Goal: Information Seeking & Learning: Learn about a topic

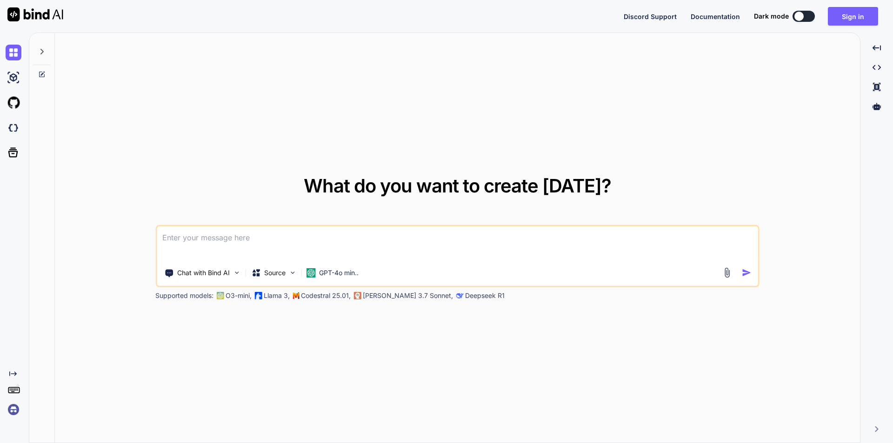
click at [300, 248] on textarea at bounding box center [457, 243] width 601 height 34
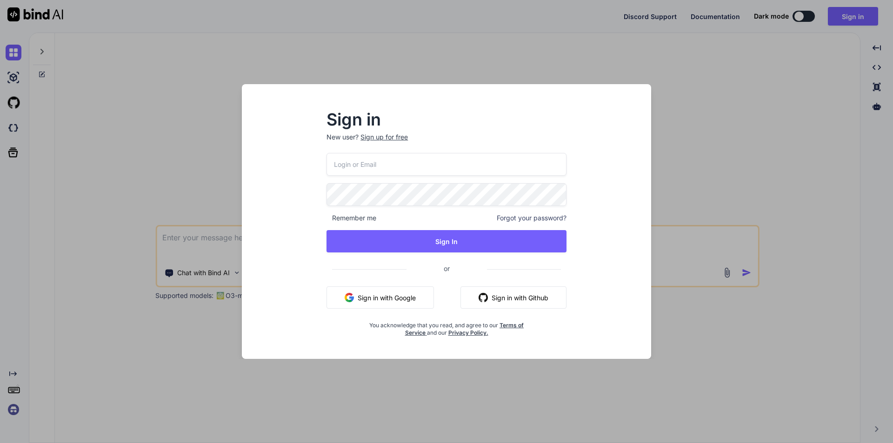
click at [839, 177] on div "Sign in New user? Sign up for free Remember me Forgot your password? Sign In or…" at bounding box center [446, 221] width 893 height 443
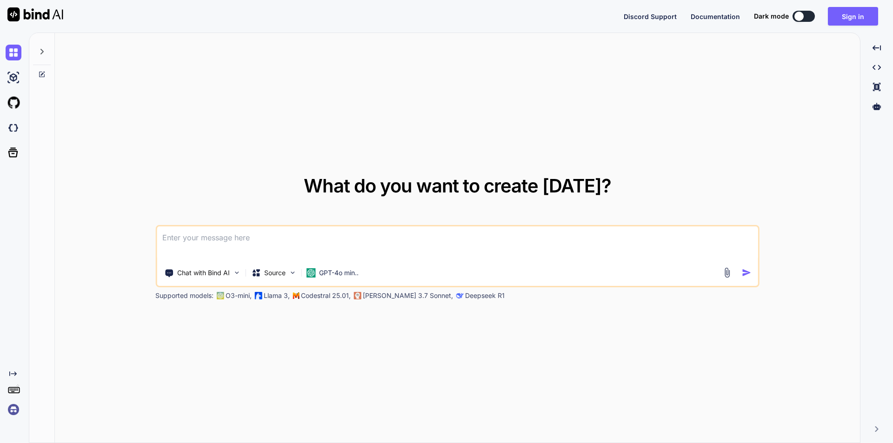
type textarea "x"
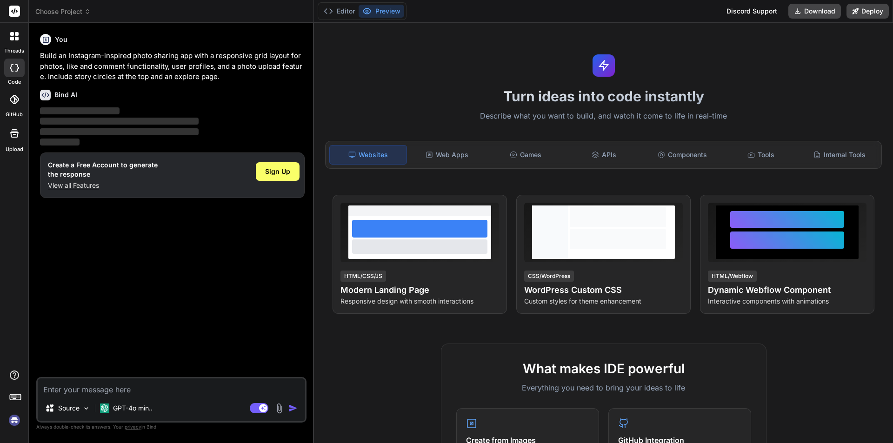
type textarea "x"
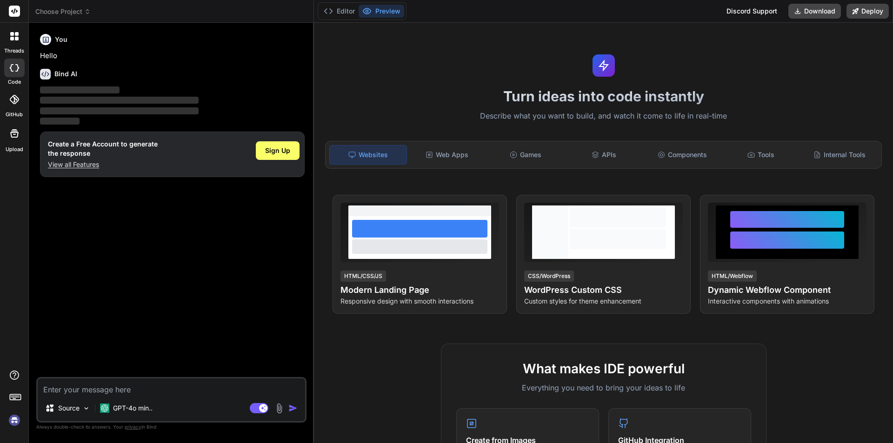
type textarea "x"
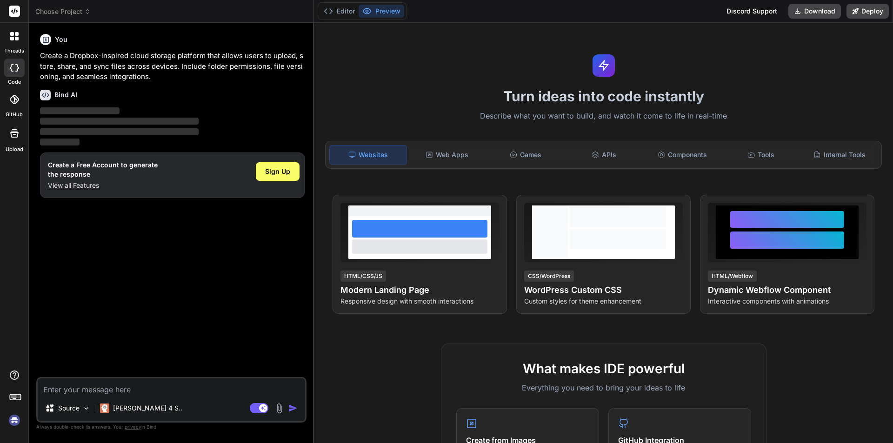
type textarea "x"
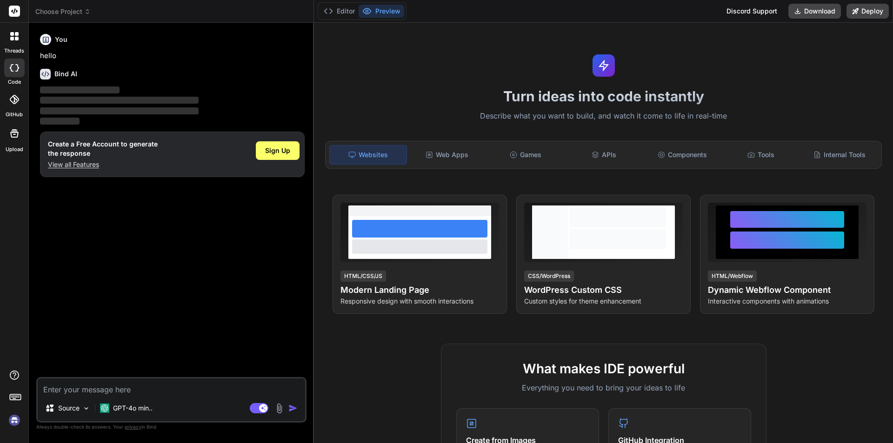
click at [72, 388] on textarea at bounding box center [171, 386] width 267 height 17
drag, startPoint x: 41, startPoint y: 73, endPoint x: 175, endPoint y: 111, distance: 138.7
click at [175, 111] on div "Bind AI ‌ ‌ ‌ ‌" at bounding box center [172, 94] width 265 height 66
click at [175, 111] on span "‌" at bounding box center [119, 110] width 159 height 7
click at [232, 101] on p "‌" at bounding box center [172, 100] width 265 height 11
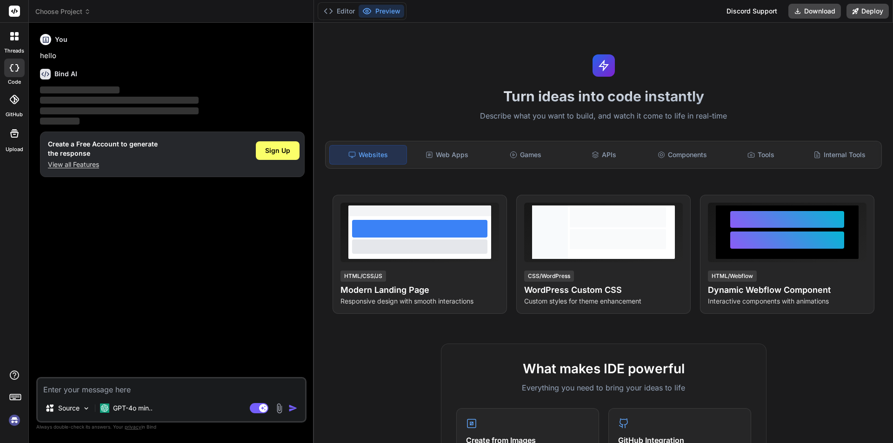
click at [15, 71] on icon at bounding box center [14, 67] width 9 height 7
type textarea "x"
drag, startPoint x: 98, startPoint y: 147, endPoint x: 249, endPoint y: 186, distance: 156.1
click at [249, 186] on div "You hello Bind AI ‌ ‌ ‌ ‌ Create a Free Account to generate the response View a…" at bounding box center [172, 203] width 268 height 347
click at [232, 187] on div "You hello Bind AI ‌ ‌ ‌ ‌ Create a Free Account to generate the response View a…" at bounding box center [172, 203] width 268 height 347
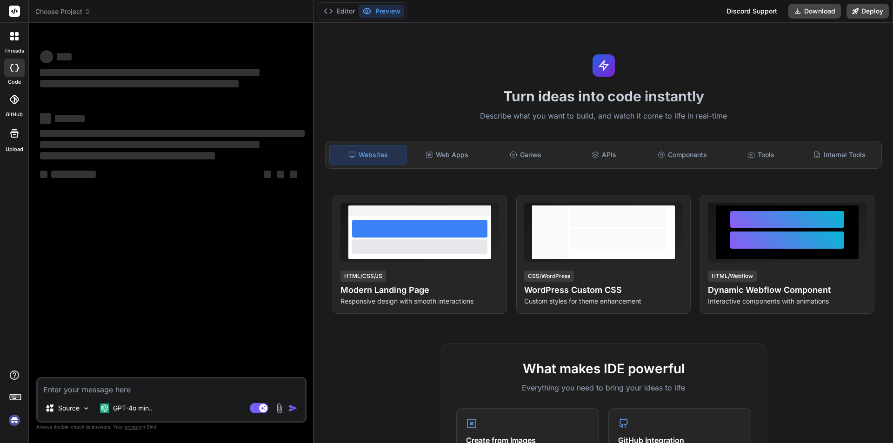
type textarea "x"
click at [175, 391] on textarea at bounding box center [171, 386] width 267 height 17
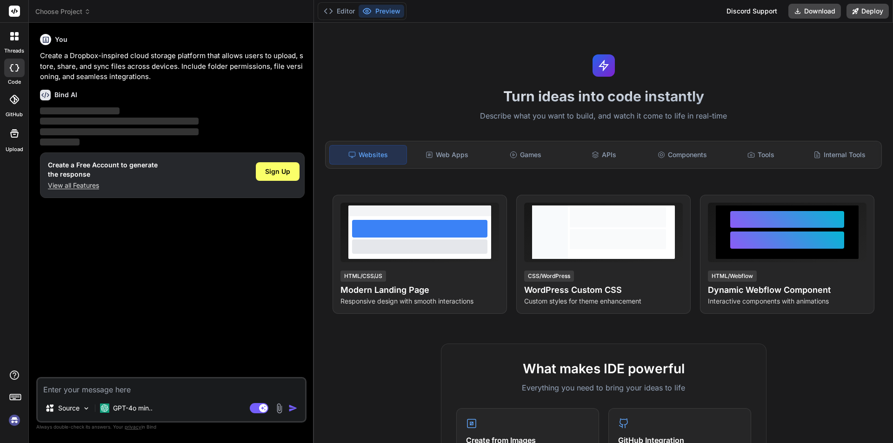
type textarea "h"
type textarea "x"
type textarea "ho"
type textarea "x"
type textarea "how"
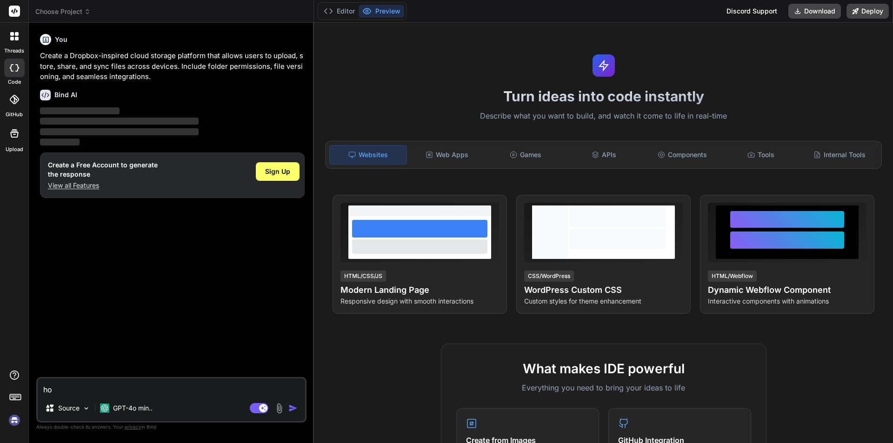
type textarea "x"
type textarea "how"
type textarea "x"
type textarea "how t"
type textarea "x"
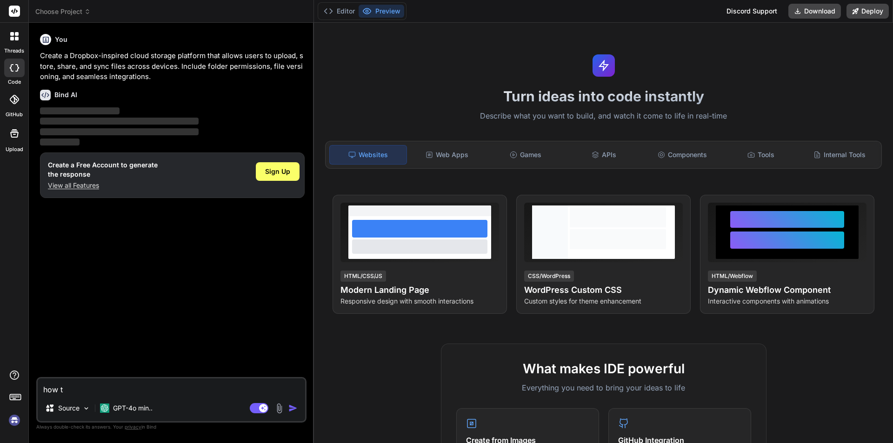
type textarea "how to"
type textarea "x"
type textarea "how to"
type textarea "x"
type textarea "how to s"
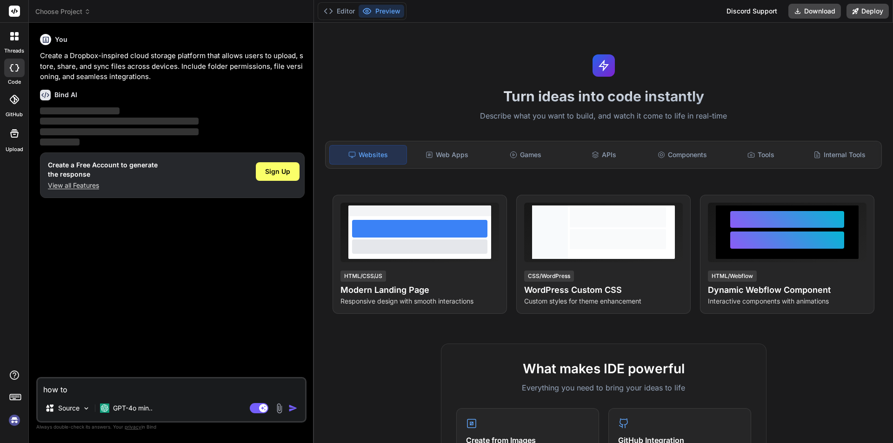
type textarea "x"
type textarea "how to sh"
type textarea "x"
type textarea "how to sho"
type textarea "x"
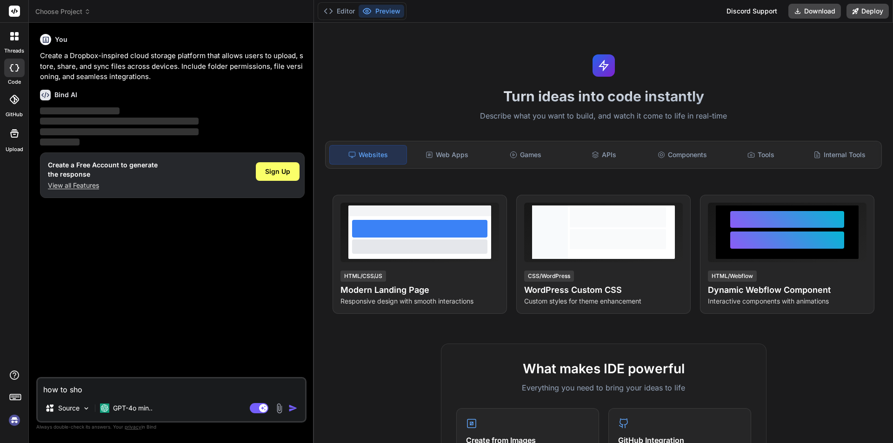
type textarea "how to show"
type textarea "x"
type textarea "how to show"
type textarea "x"
type textarea "how to show t"
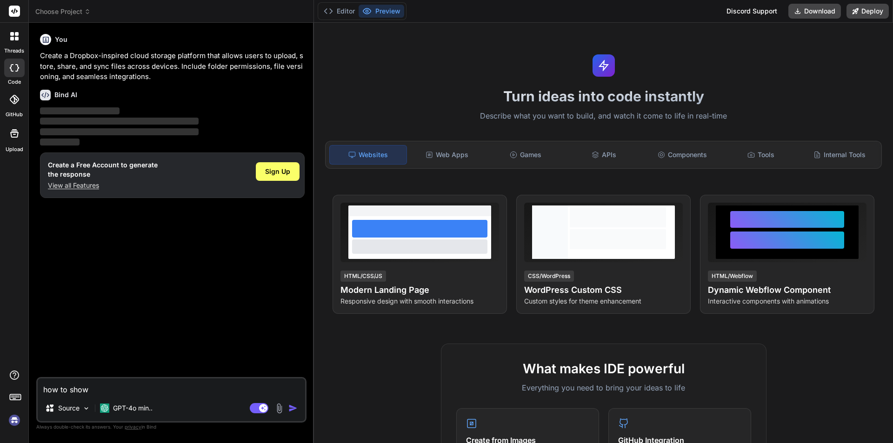
type textarea "x"
type textarea "how to show th"
type textarea "x"
type textarea "how to show the"
type textarea "x"
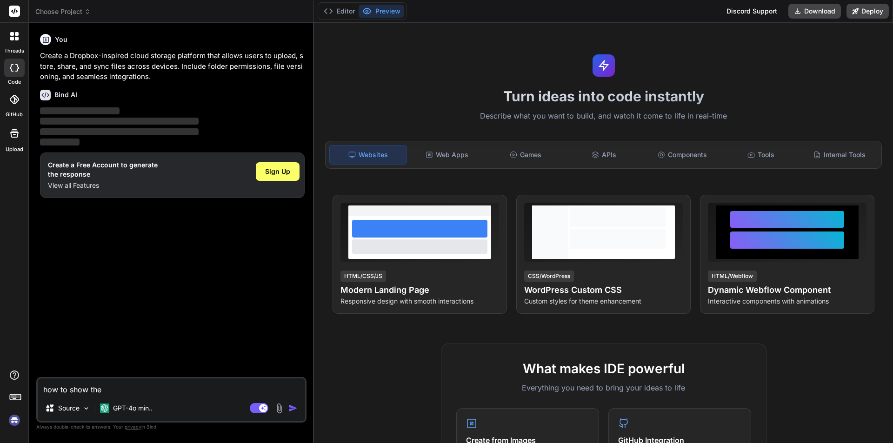
type textarea "how to show the"
type textarea "x"
type textarea "how to show the https://localhost:7252/Admin/DoctorUpdate/252ca00f-4629-4d6d-a9…"
type textarea "x"
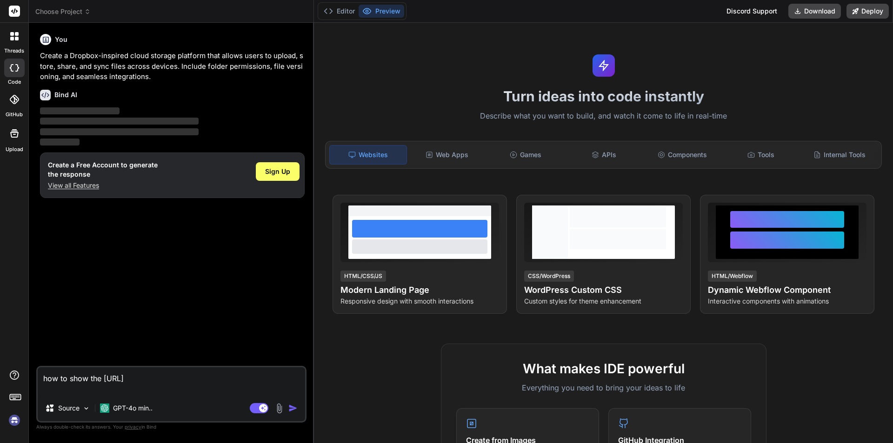
click at [132, 372] on textarea "how to show the https://localhost:7252/Admin/DoctorUpdate/252ca00f-4629-4d6d-a9…" at bounding box center [171, 381] width 267 height 28
type textarea "how to show the Ihttps://localhost:7252/Admin/DoctorUpdate/252ca00f-4629-4d6d-a…"
type textarea "x"
type textarea "how to show the Idhttps://localhost:7252/Admin/DoctorUpdate/252ca00f-4629-4d6d-…"
type textarea "x"
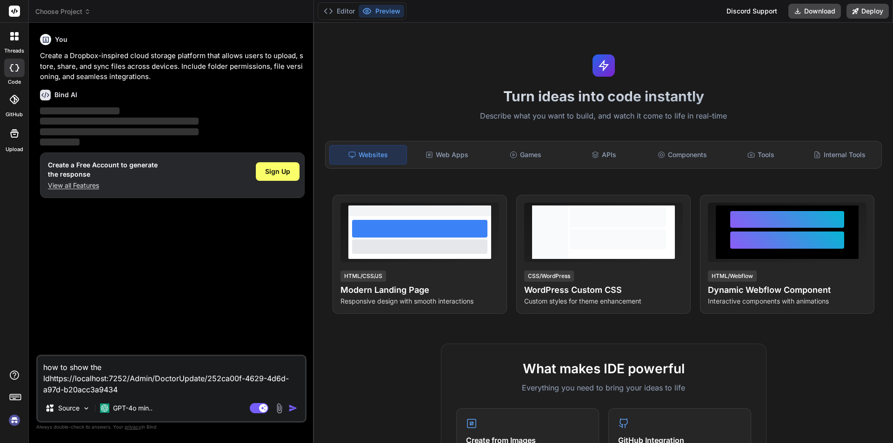
scroll to position [0, 0]
type textarea "how to show the Id https://localhost:7252/Admin/DoctorUpdate/252ca00f-4629-4d6d…"
type textarea "x"
type textarea "how to show the Id ihttps://localhost:7252/Admin/DoctorUpdate/252ca00f-4629-4d6…"
type textarea "x"
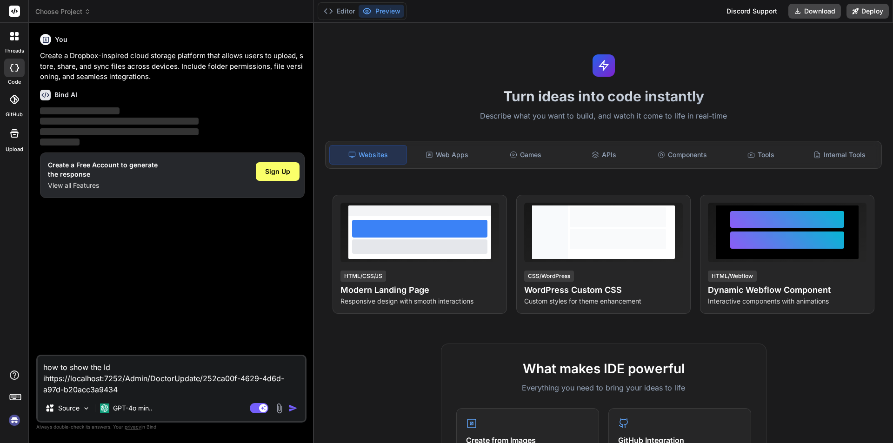
type textarea "how to show the Id ishttps://localhost:7252/Admin/DoctorUpdate/252ca00f-4629-4d…"
type textarea "x"
type textarea "how to show the Id is https://localhost:7252/Admin/DoctorUpdate/252ca00f-4629-4…"
type textarea "x"
type textarea "how to show the Id is ihttps://localhost:7252/Admin/DoctorUpdate/252ca00f-4629-…"
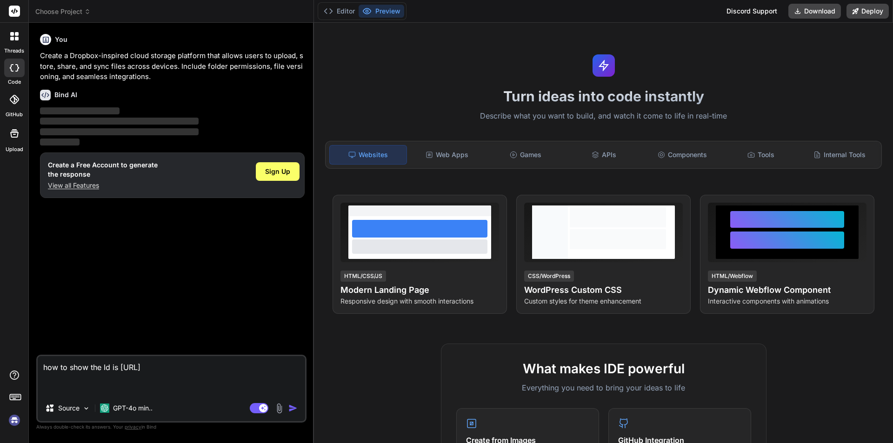
type textarea "x"
type textarea "how to show the Id is inhttps://localhost:7252/Admin/DoctorUpdate/252ca00f-4629…"
type textarea "x"
type textarea "how to show the Id is in https://localhost:7252/Admin/DoctorUpdate/252ca00f-462…"
type textarea "x"
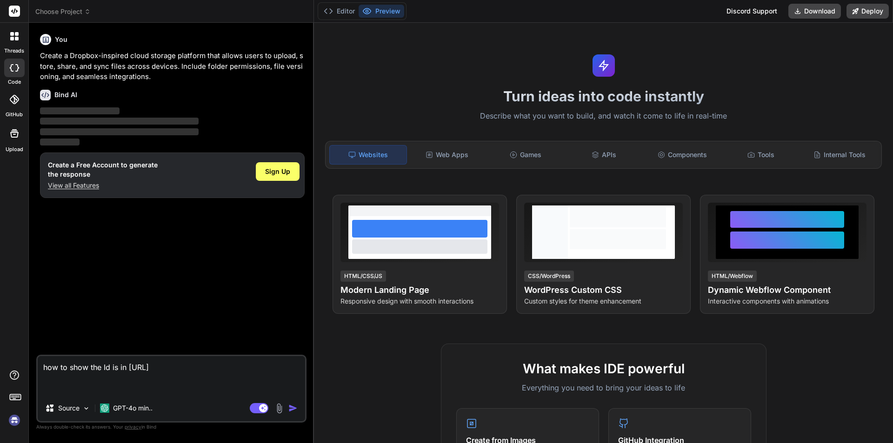
type textarea "how to show the Id is in dhttps://localhost:7252/Admin/DoctorUpdate/252ca00f-46…"
type textarea "x"
type textarea "how to show the Id is in dehttps://localhost:7252/Admin/DoctorUpdate/252ca00f-4…"
type textarea "x"
type textarea "how to show the Id is in dechttps://localhost:7252/Admin/DoctorUpdate/252ca00f-…"
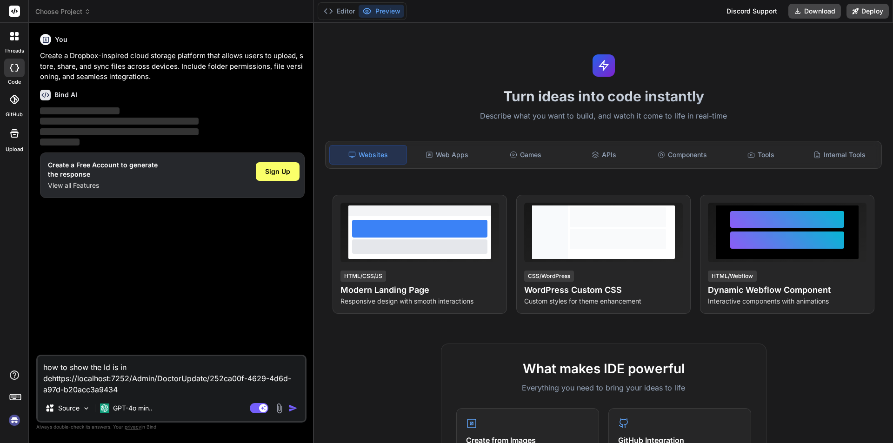
type textarea "x"
type textarea "how to show the Id is in decrhttps://localhost:7252/Admin/DoctorUpdate/252ca00f…"
type textarea "x"
type textarea "how to show the Id is in decrihttps://localhost:7252/Admin/DoctorUpdate/252ca00…"
type textarea "x"
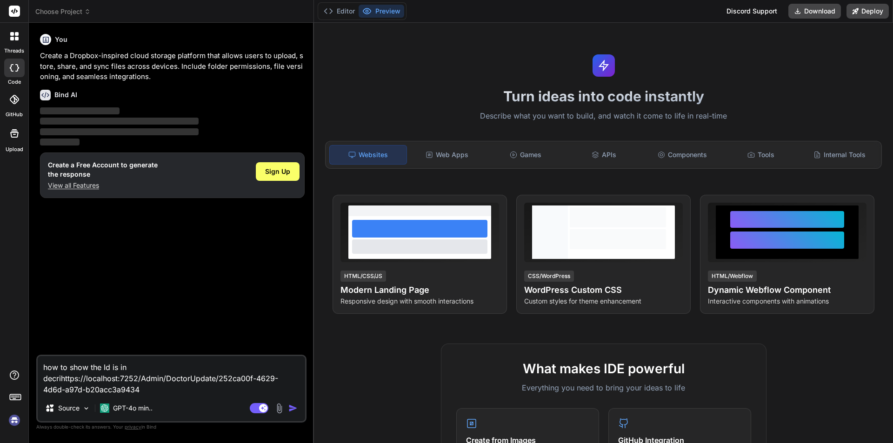
type textarea "how to show the Id is in decriphttps://localhost:7252/Admin/DoctorUpdate/252ca0…"
type textarea "x"
type textarea "how to show the Id is in decripthttps://localhost:7252/Admin/DoctorUpdate/252ca…"
type textarea "x"
type textarea "how to show the Id is in decriptehttps://localhost:7252/Admin/DoctorUpdate/252c…"
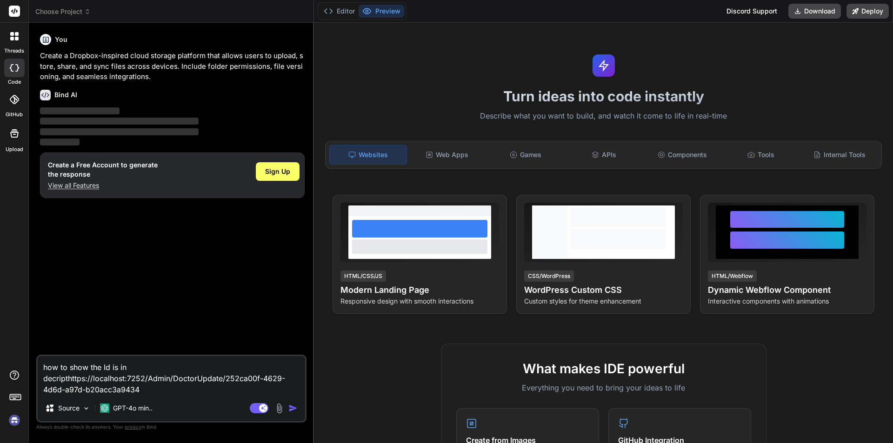
type textarea "x"
type textarea "how to show the Id is in decriptedhttps://localhost:7252/Admin/DoctorUpdate/252…"
type textarea "x"
type textarea "how to show the Id is in decripted https://localhost:7252/Admin/DoctorUpdate/25…"
type textarea "x"
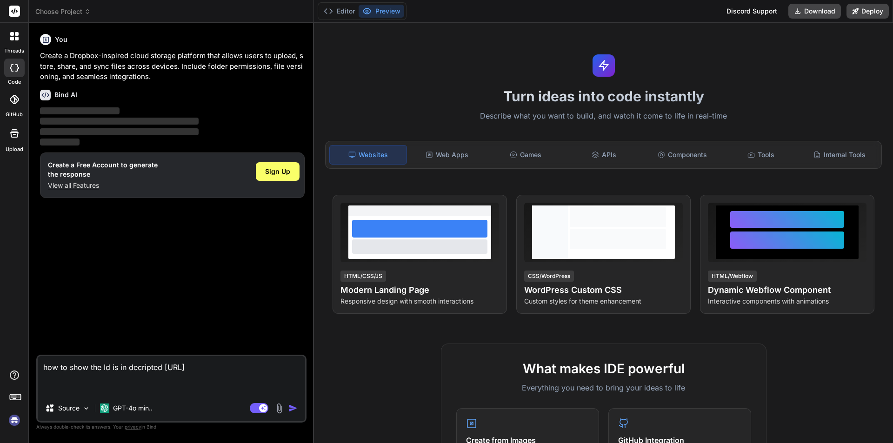
drag, startPoint x: 126, startPoint y: 393, endPoint x: 41, endPoint y: 369, distance: 88.9
click at [41, 369] on textarea "how to show the Id is in decripted https://localhost:7252/Admin/DoctorUpdate/25…" at bounding box center [171, 375] width 267 height 39
type textarea "how to show the Id is in decripted https://localhost:7252/Admin/DoctorUpdate/25…"
click at [292, 408] on img "button" at bounding box center [292, 408] width 9 height 9
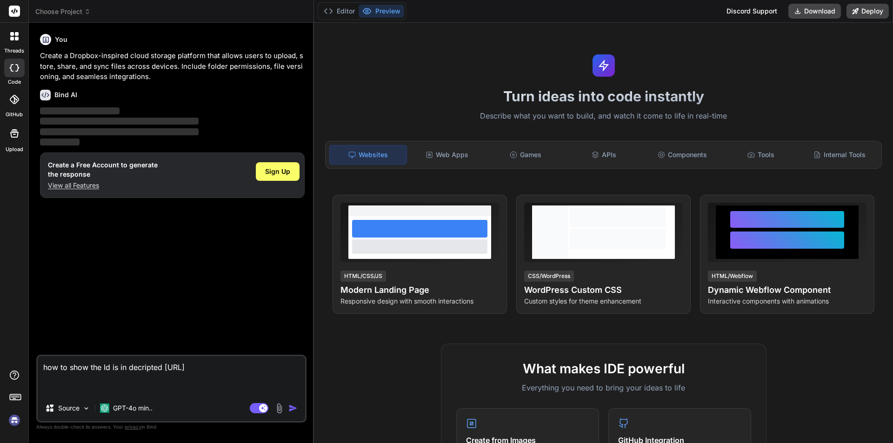
click at [292, 408] on img "button" at bounding box center [292, 408] width 9 height 9
click at [60, 408] on p "Source" at bounding box center [68, 408] width 21 height 9
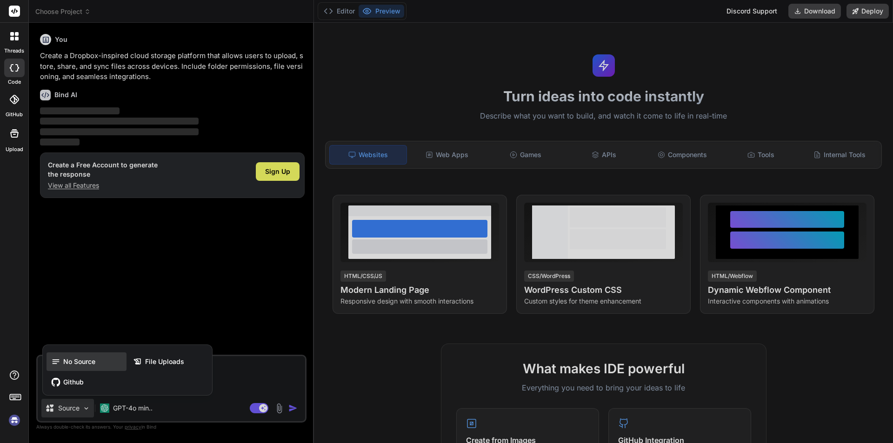
click at [78, 367] on div "No Source" at bounding box center [86, 361] width 80 height 19
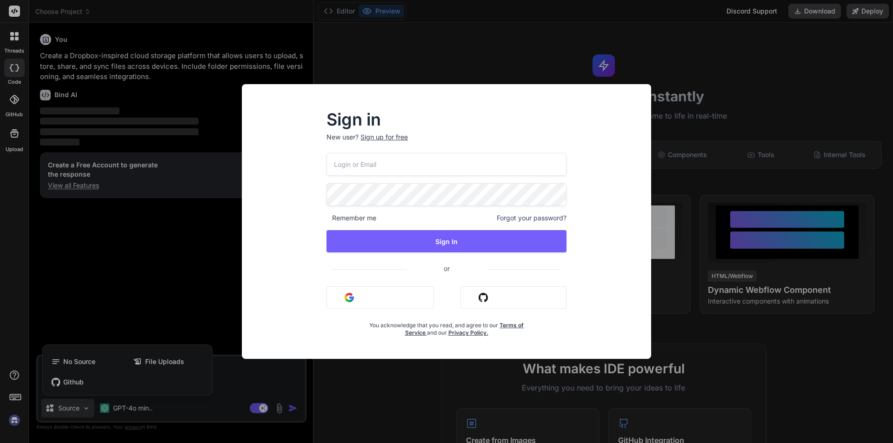
click at [364, 163] on input "email" at bounding box center [446, 164] width 240 height 23
click at [406, 296] on button "Sign in with Google" at bounding box center [379, 297] width 107 height 22
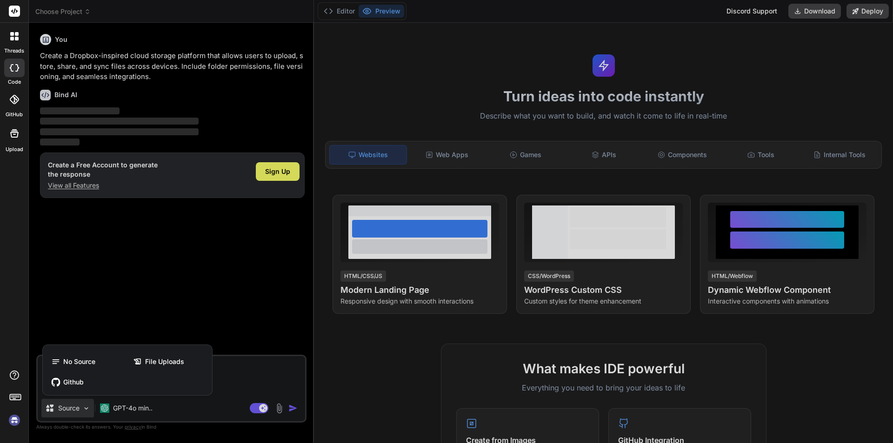
click at [260, 411] on div at bounding box center [446, 221] width 893 height 443
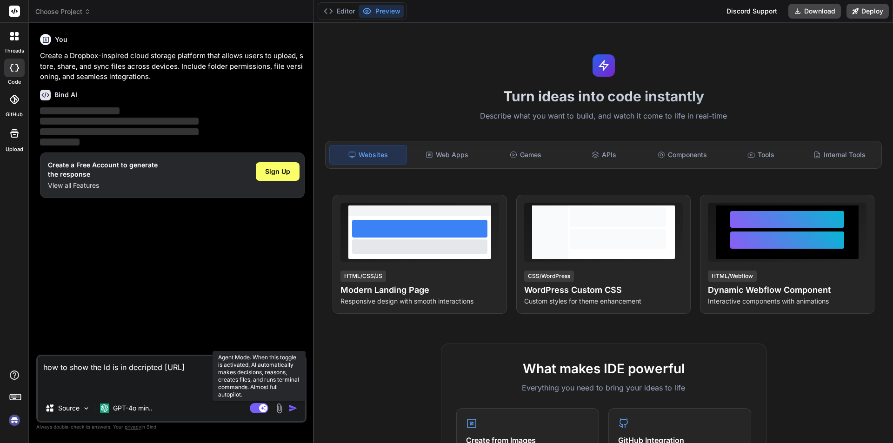
click at [260, 411] on rect at bounding box center [259, 408] width 19 height 10
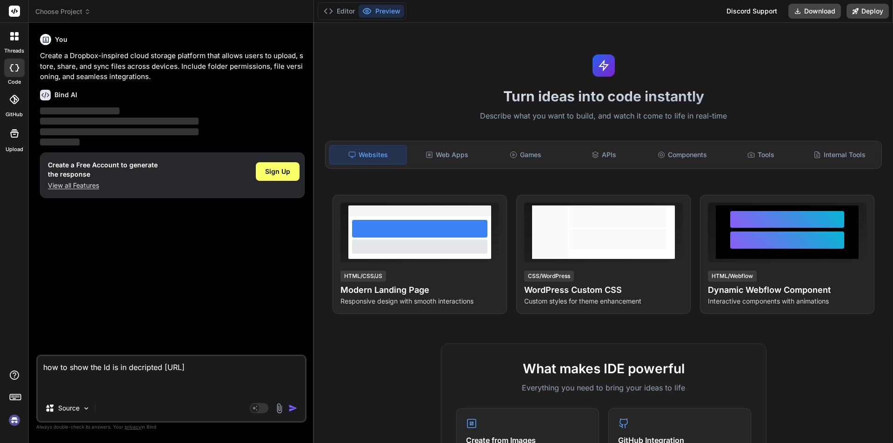
click at [292, 409] on img "button" at bounding box center [292, 408] width 9 height 9
click at [263, 407] on rect at bounding box center [259, 408] width 19 height 10
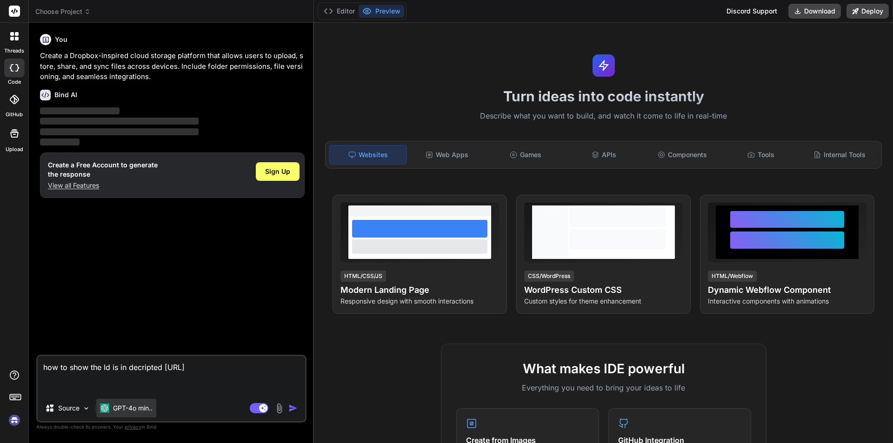
click at [150, 407] on p "GPT-4o min.." at bounding box center [133, 408] width 40 height 9
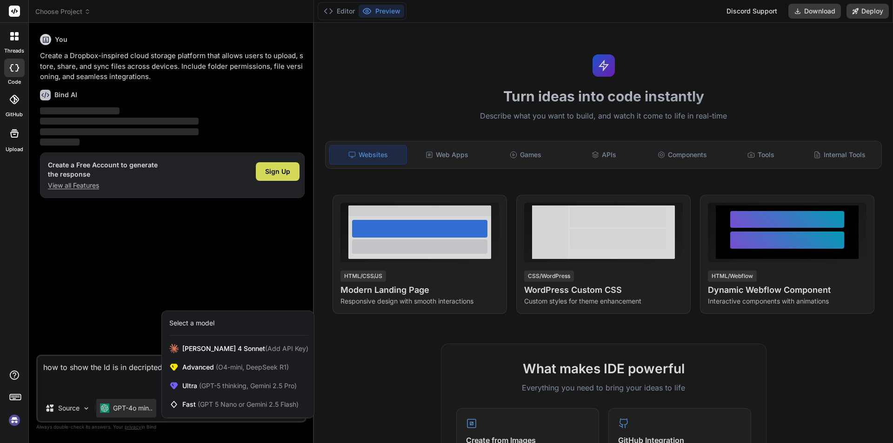
click at [149, 330] on div at bounding box center [446, 221] width 893 height 443
type textarea "x"
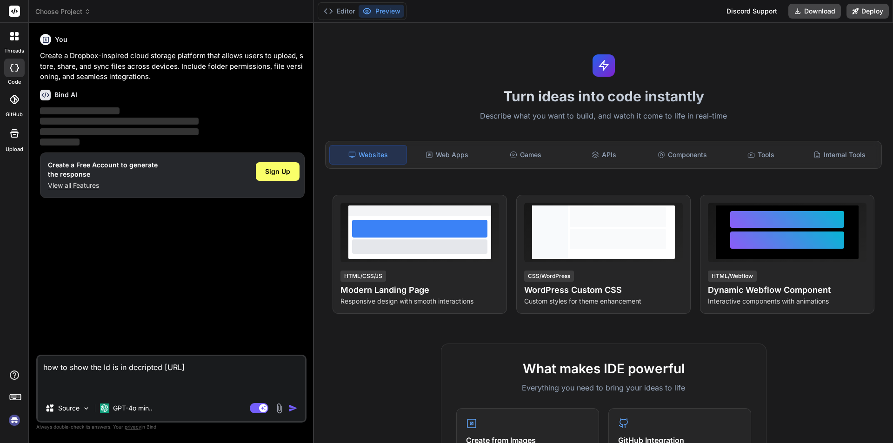
click at [152, 388] on textarea "how to show the Id is in decripted https://localhost:7252/Admin/DoctorUpdate/25…" at bounding box center [171, 375] width 267 height 39
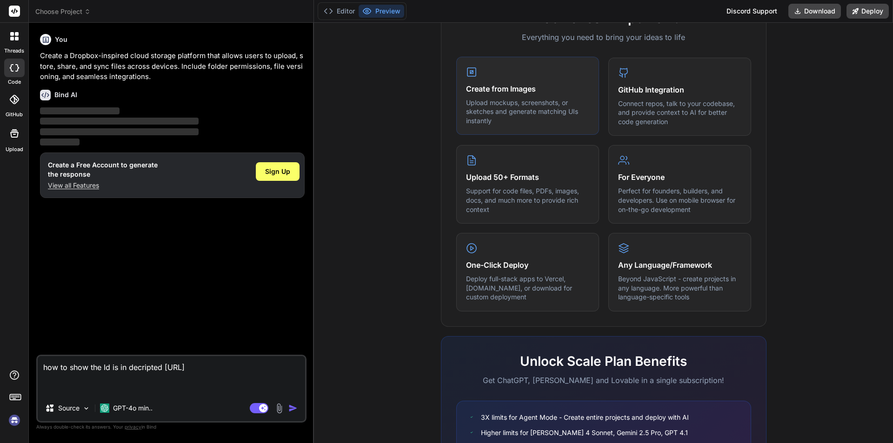
scroll to position [258, 0]
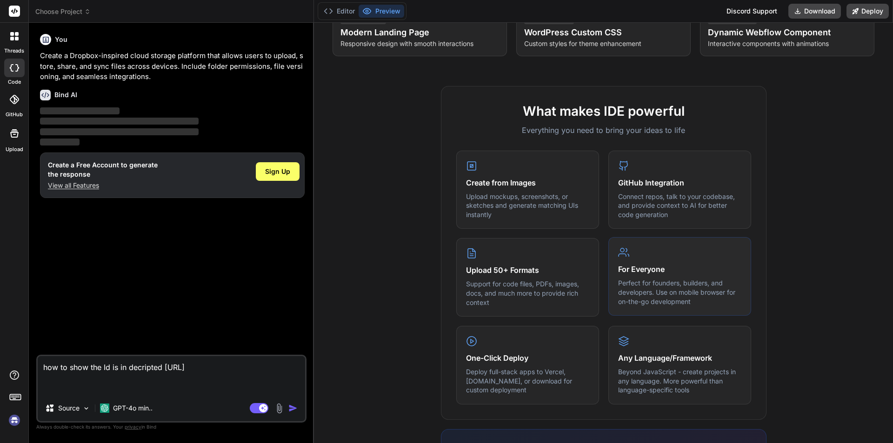
click at [630, 270] on h4 "For Everyone" at bounding box center [679, 269] width 123 height 11
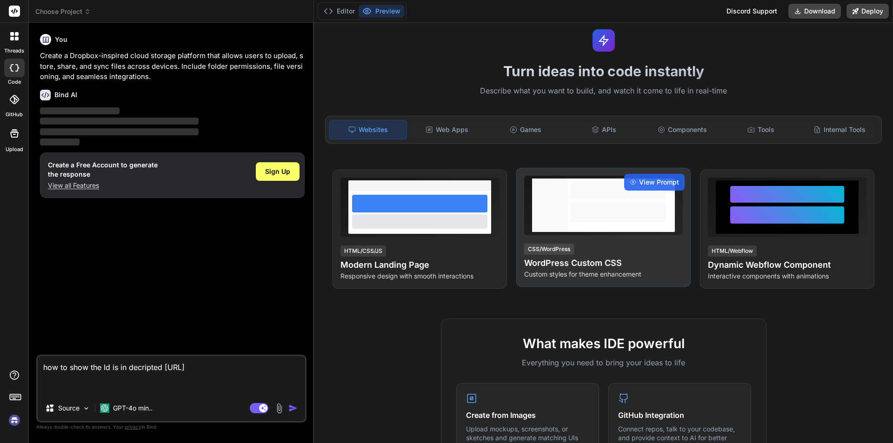
scroll to position [0, 0]
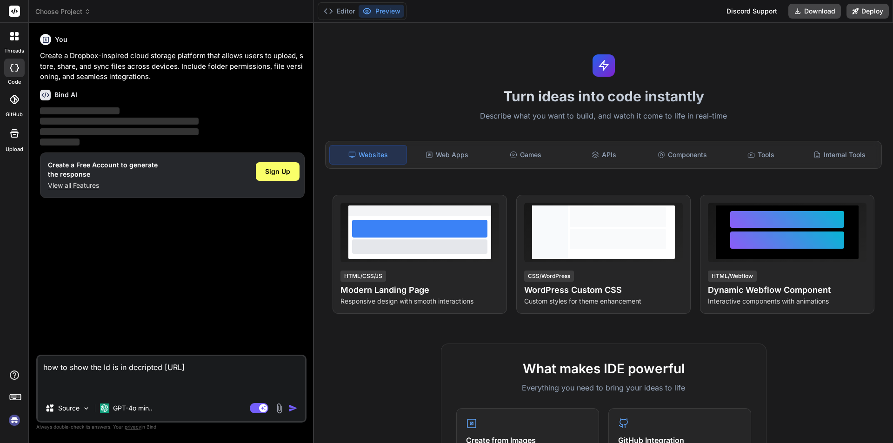
click at [755, 9] on div "Discord Support" at bounding box center [752, 11] width 62 height 15
